Goal: Information Seeking & Learning: Compare options

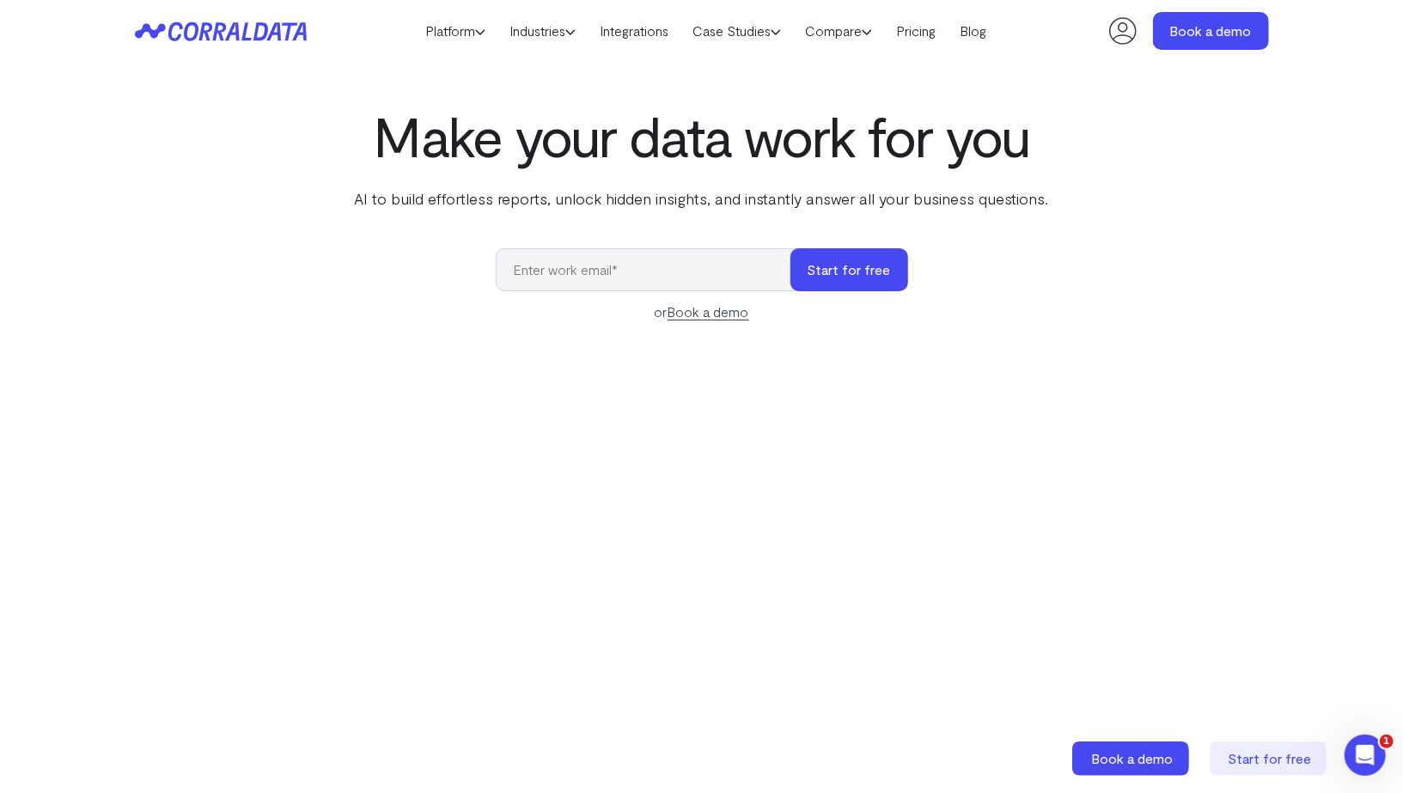
scroll to position [32, 0]
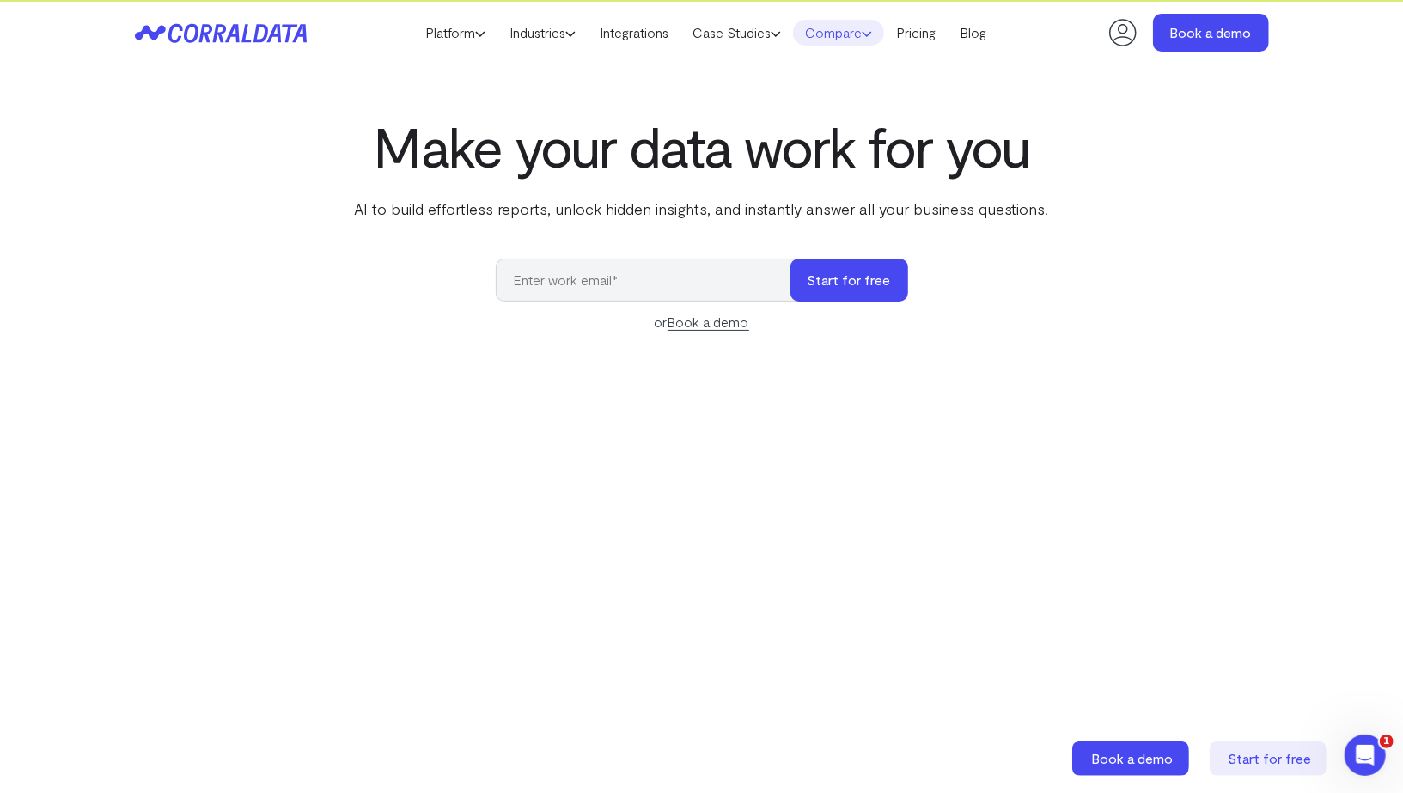
click at [829, 34] on link "Compare" at bounding box center [838, 33] width 91 height 26
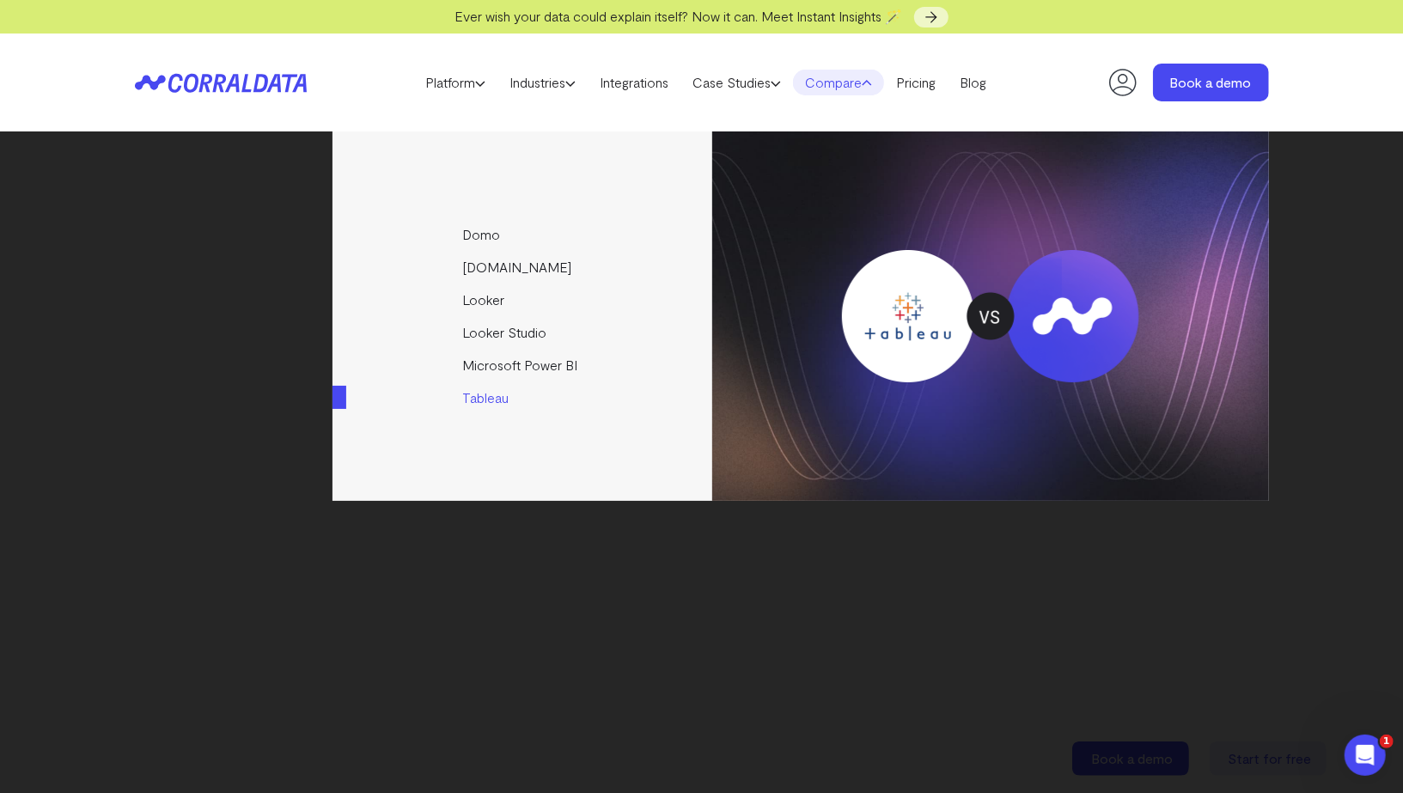
click at [487, 393] on link "Tableau" at bounding box center [524, 398] width 382 height 33
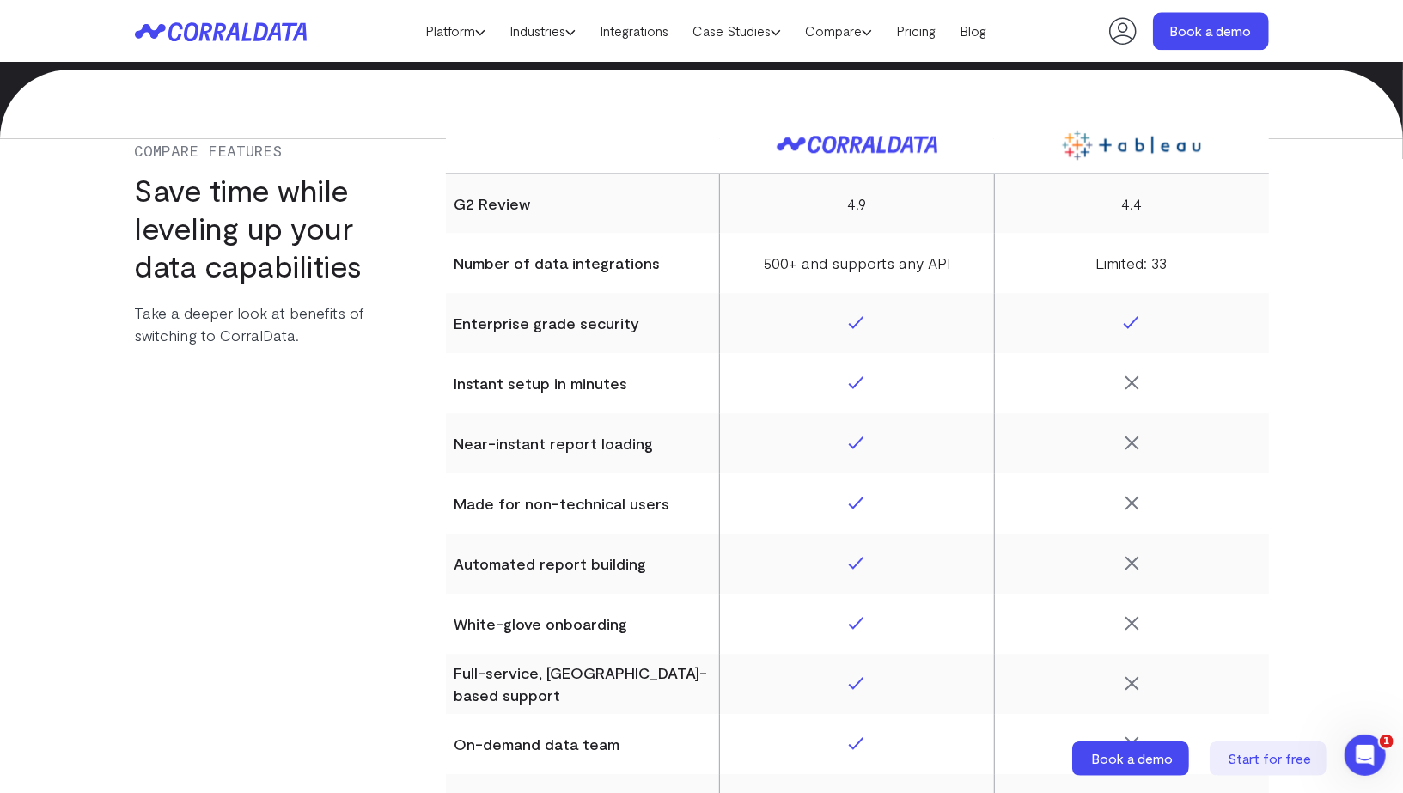
scroll to position [7697, 0]
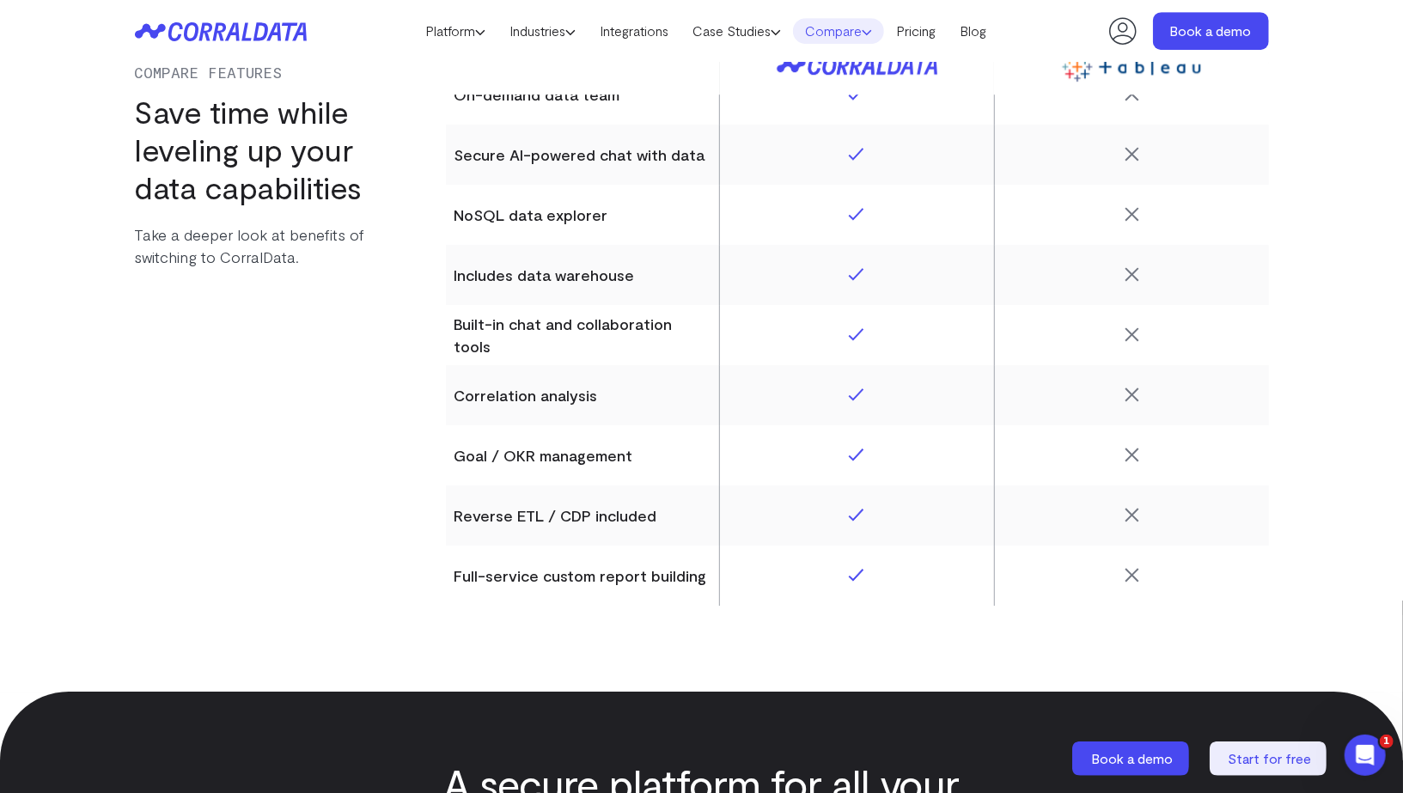
click at [827, 25] on link "Compare" at bounding box center [838, 31] width 91 height 26
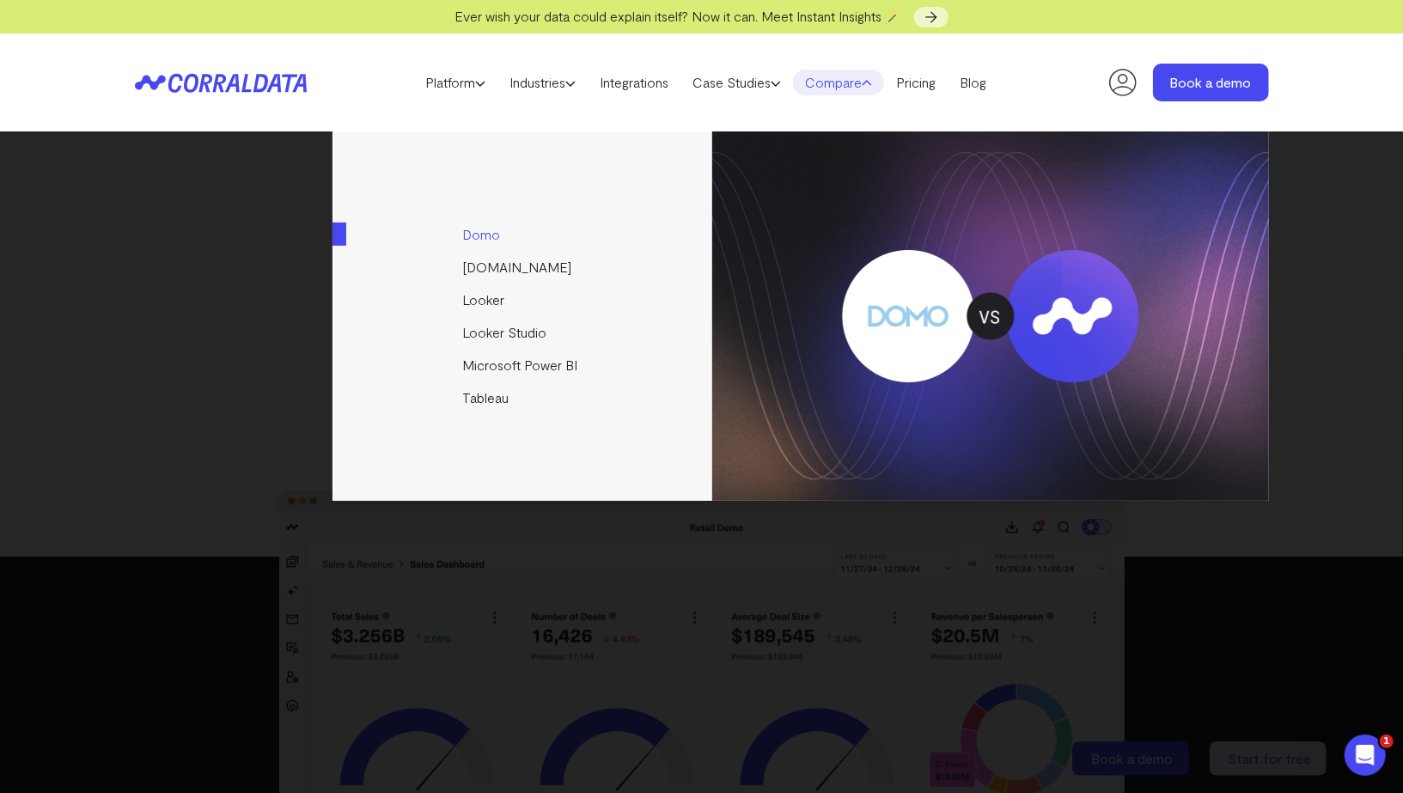
click at [486, 240] on link "Domo" at bounding box center [524, 234] width 382 height 33
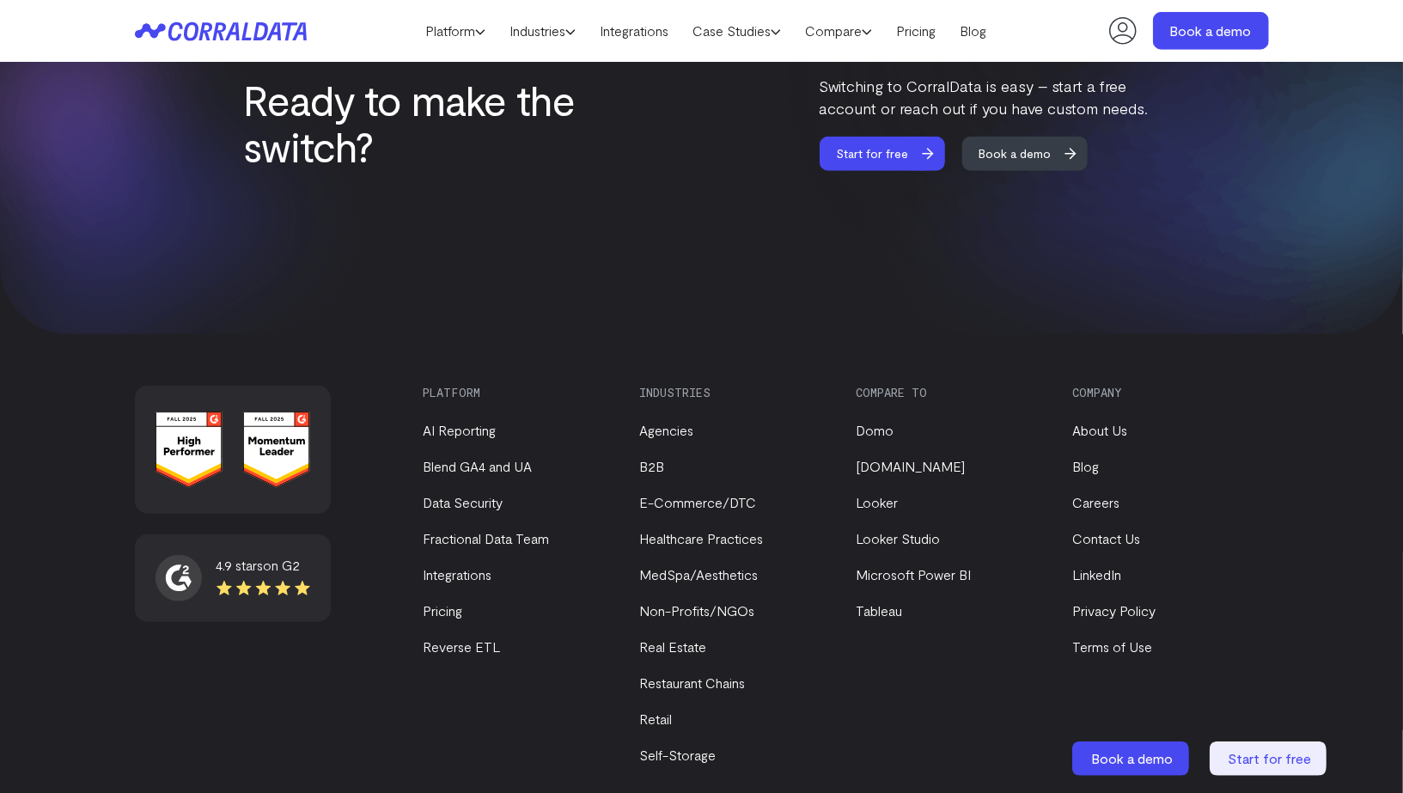
scroll to position [5068, 0]
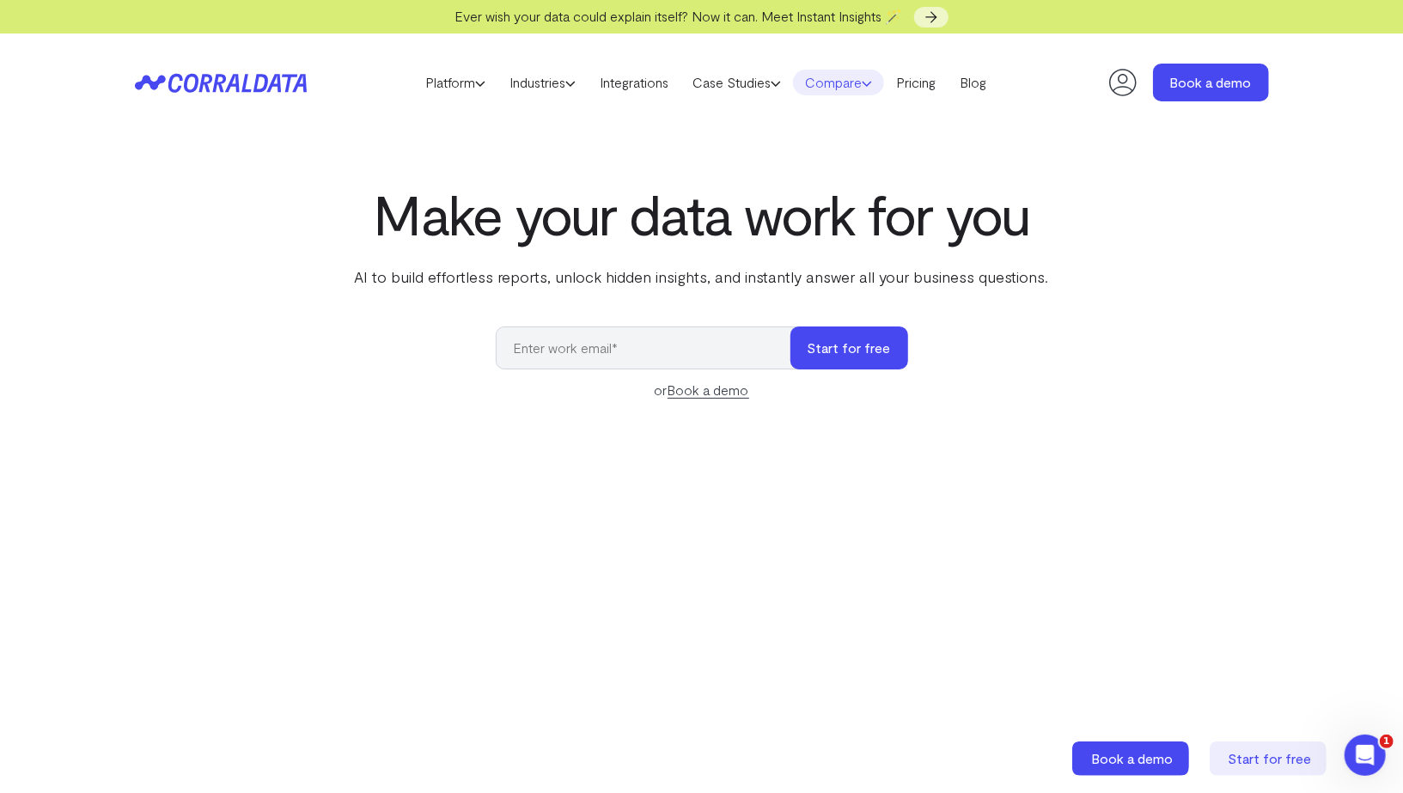
click at [871, 84] on use at bounding box center [867, 84] width 9 height 4
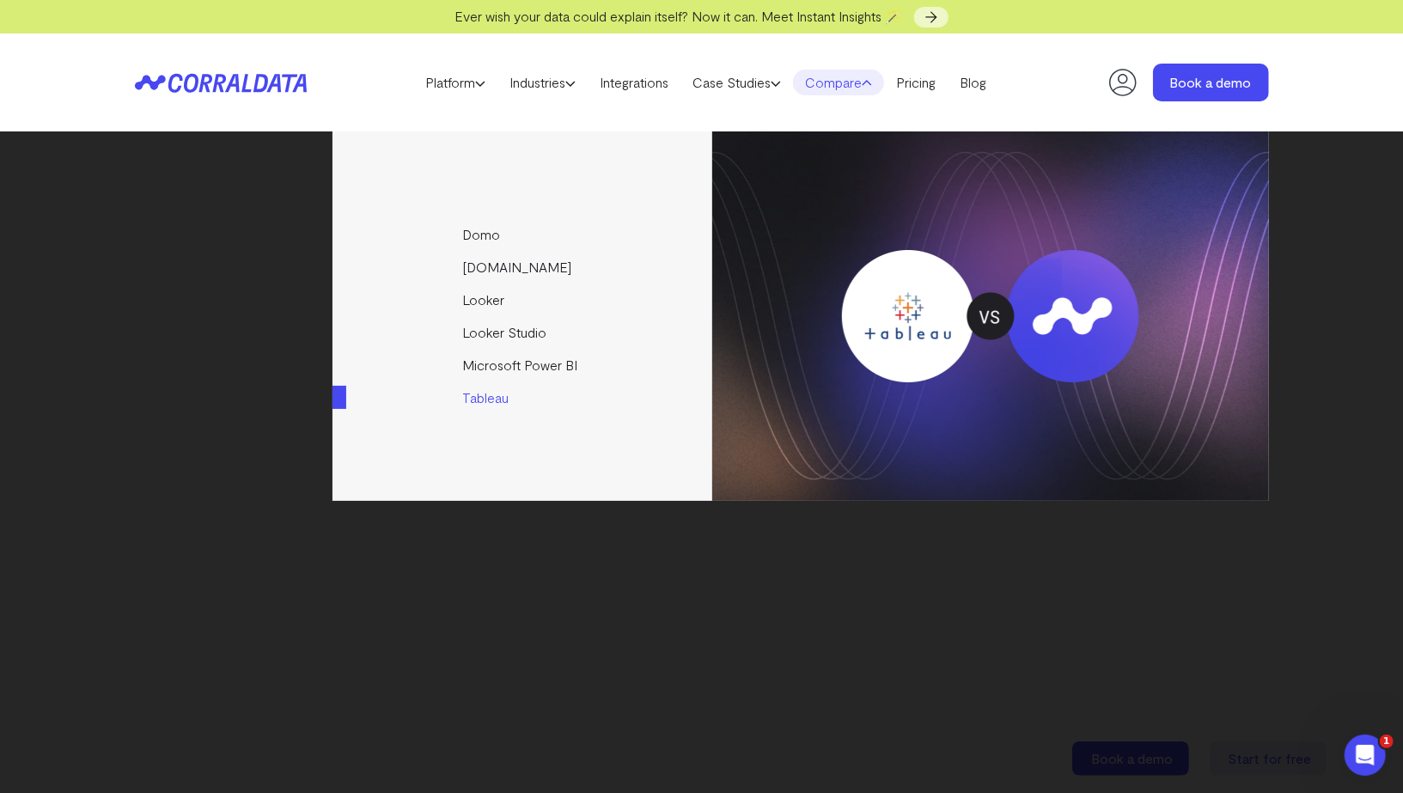
click at [488, 393] on link "Tableau" at bounding box center [524, 398] width 382 height 33
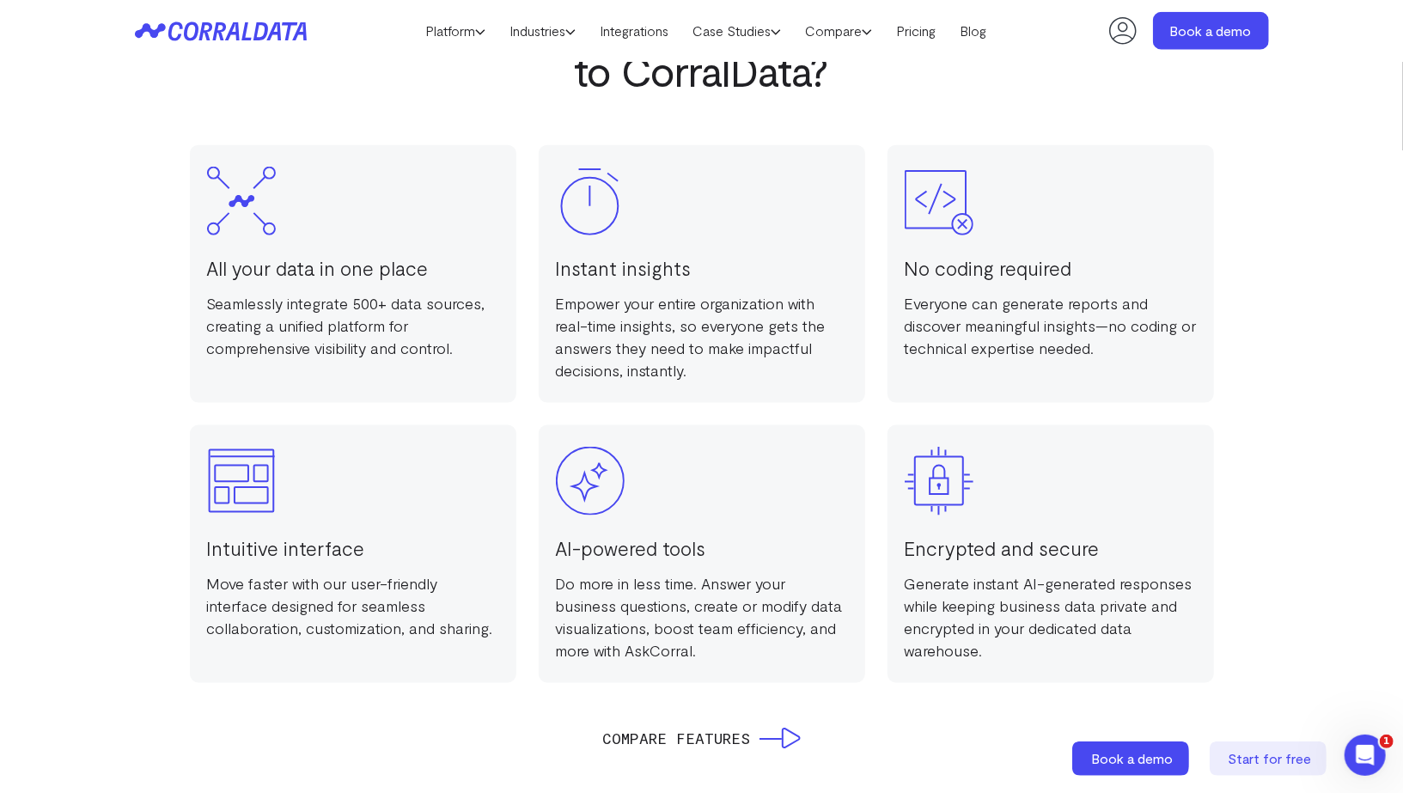
scroll to position [1262, 0]
